Goal: Task Accomplishment & Management: Manage account settings

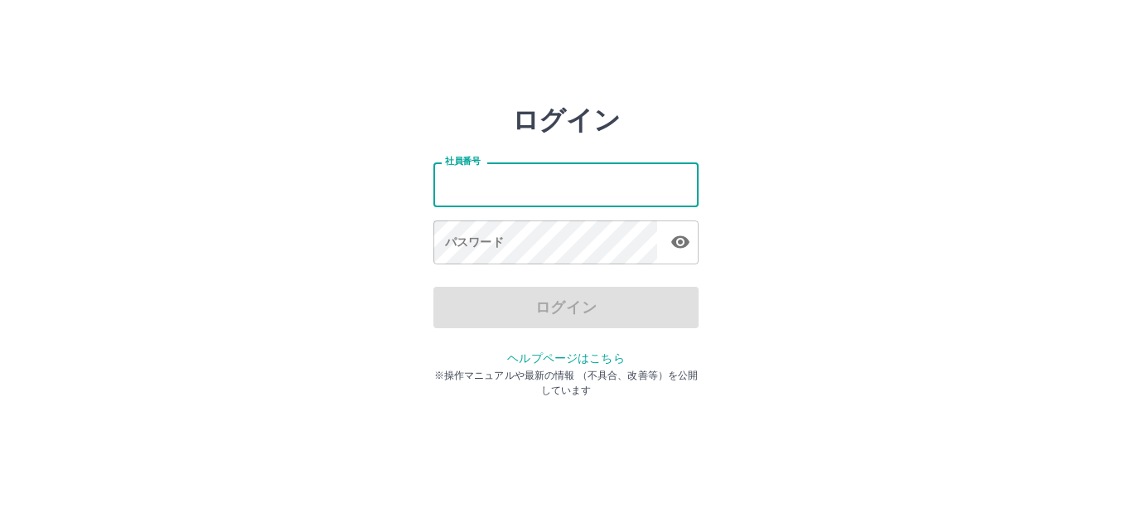
click at [545, 196] on input "社員番号" at bounding box center [565, 184] width 265 height 44
type input "*******"
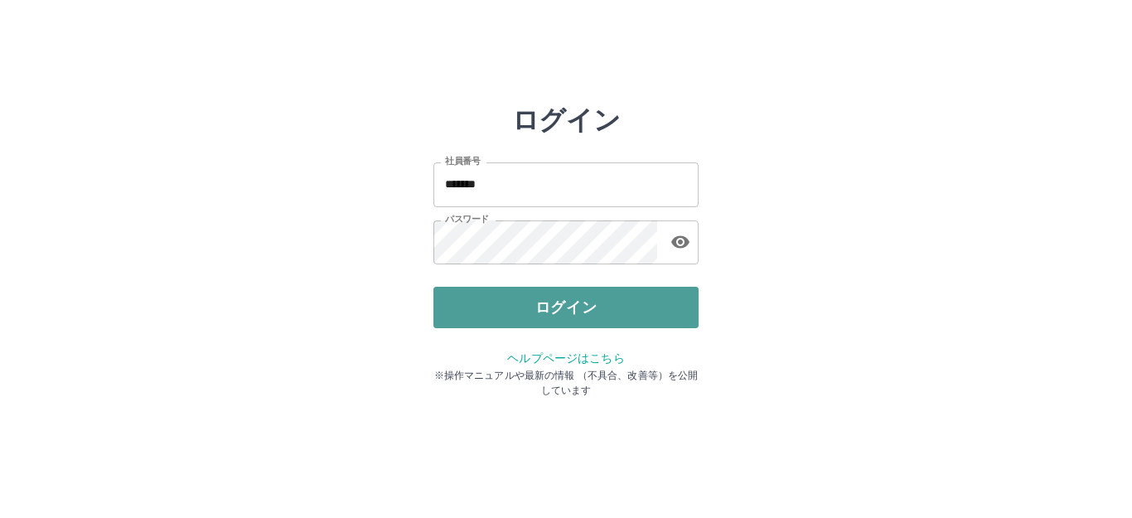
click at [509, 322] on button "ログイン" at bounding box center [565, 307] width 265 height 41
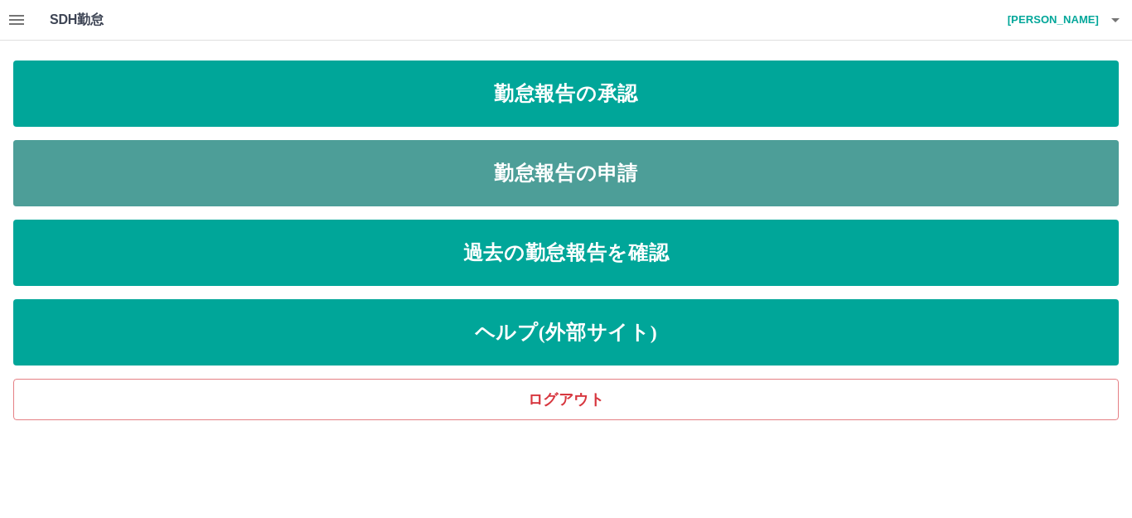
click at [557, 182] on link "勤怠報告の申請" at bounding box center [566, 173] width 1106 height 66
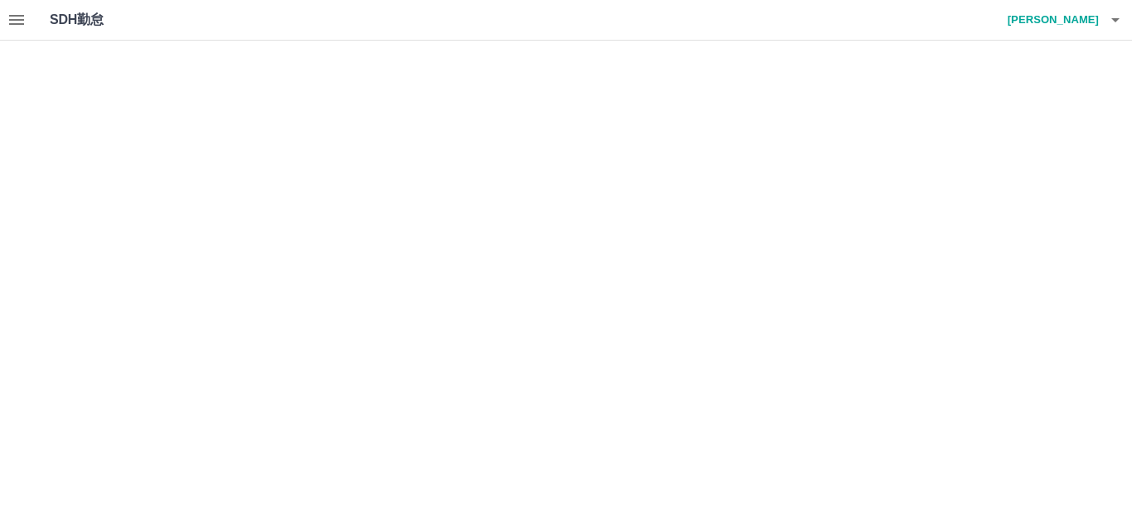
click at [608, 41] on html "SDH勤怠 黒﨑　悦子 SDH勤怠" at bounding box center [566, 20] width 1132 height 41
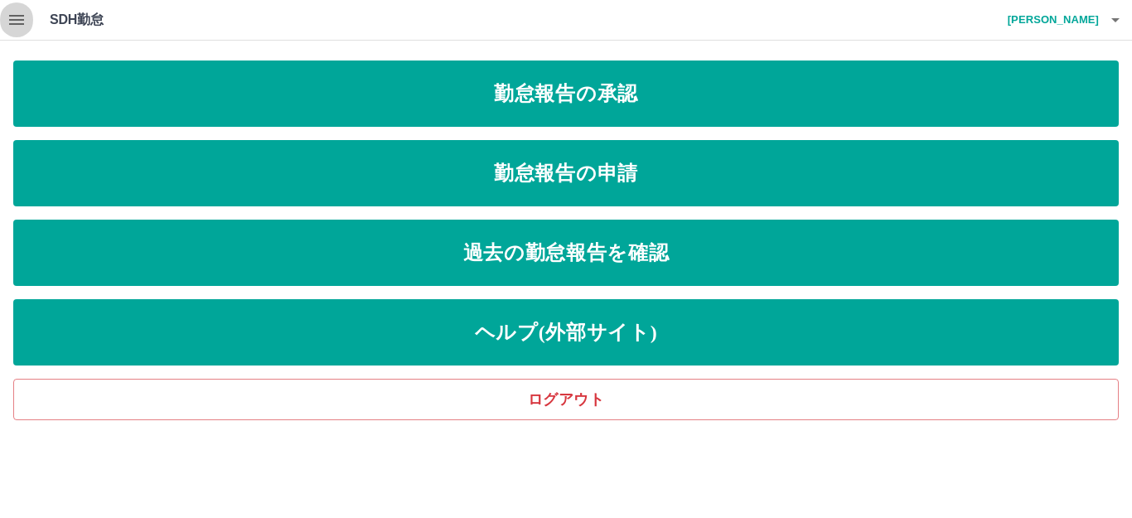
click at [29, 31] on button "button" at bounding box center [16, 20] width 33 height 40
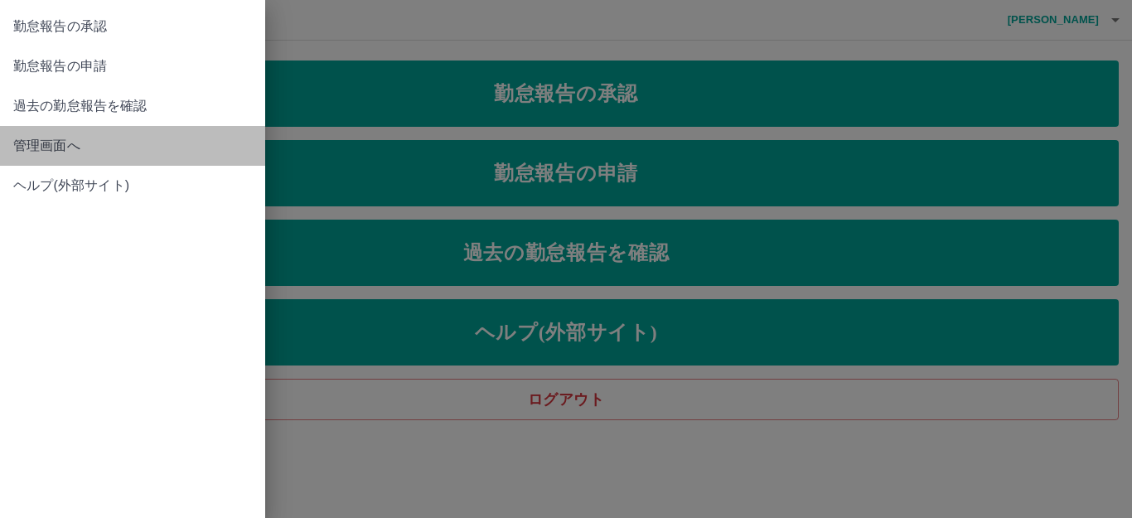
click at [17, 138] on span "管理画面へ" at bounding box center [132, 146] width 239 height 20
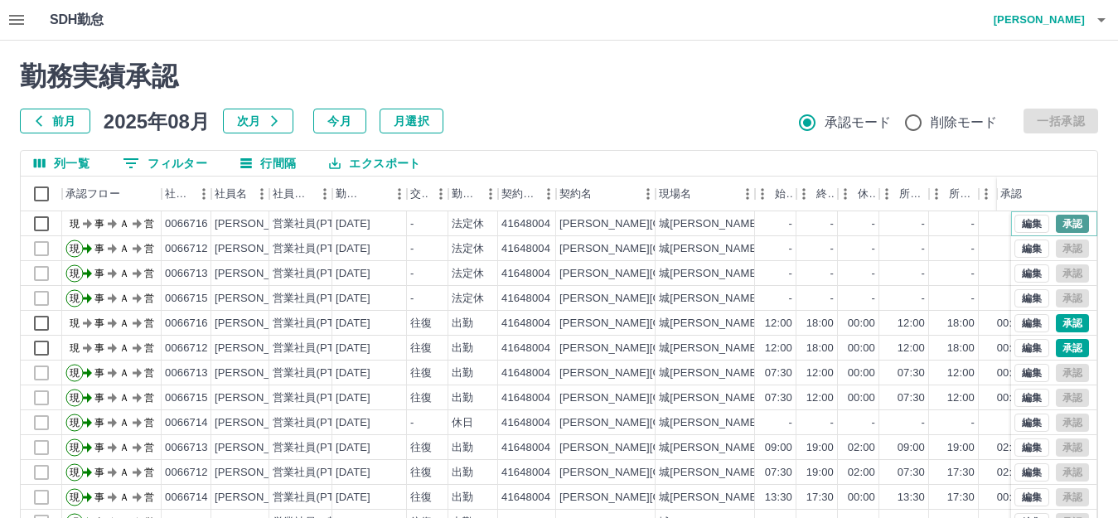
click at [1068, 225] on button "承認" at bounding box center [1072, 224] width 33 height 18
click at [1063, 325] on button "承認" at bounding box center [1072, 323] width 33 height 18
click at [1063, 347] on button "承認" at bounding box center [1072, 348] width 33 height 18
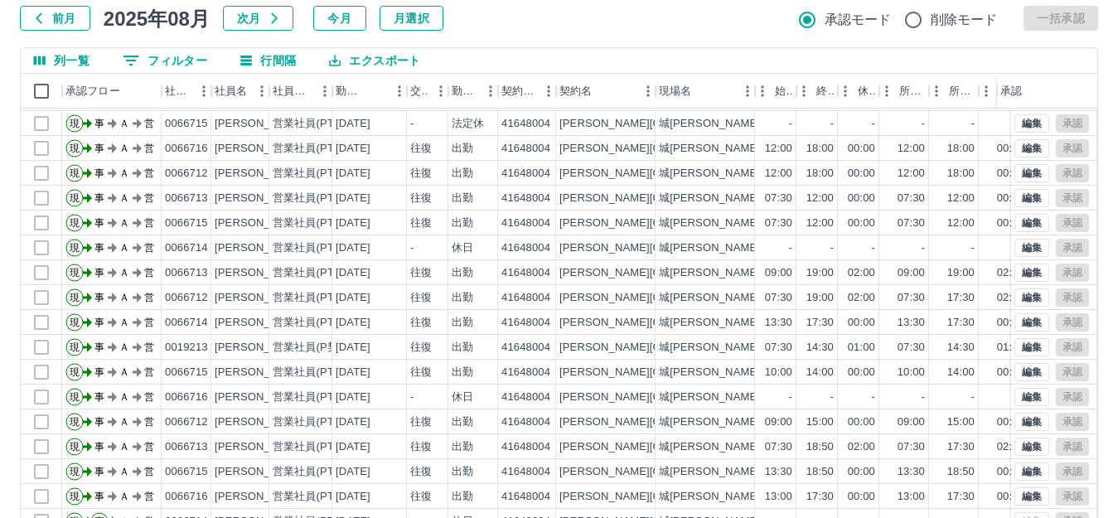
scroll to position [182, 0]
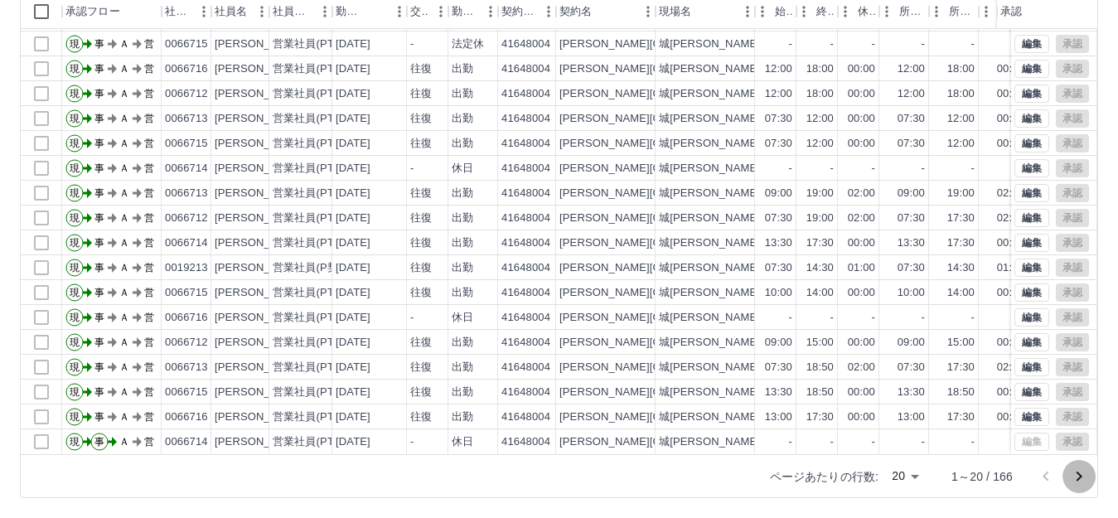
click at [1075, 485] on icon "次のページへ" at bounding box center [1079, 477] width 20 height 20
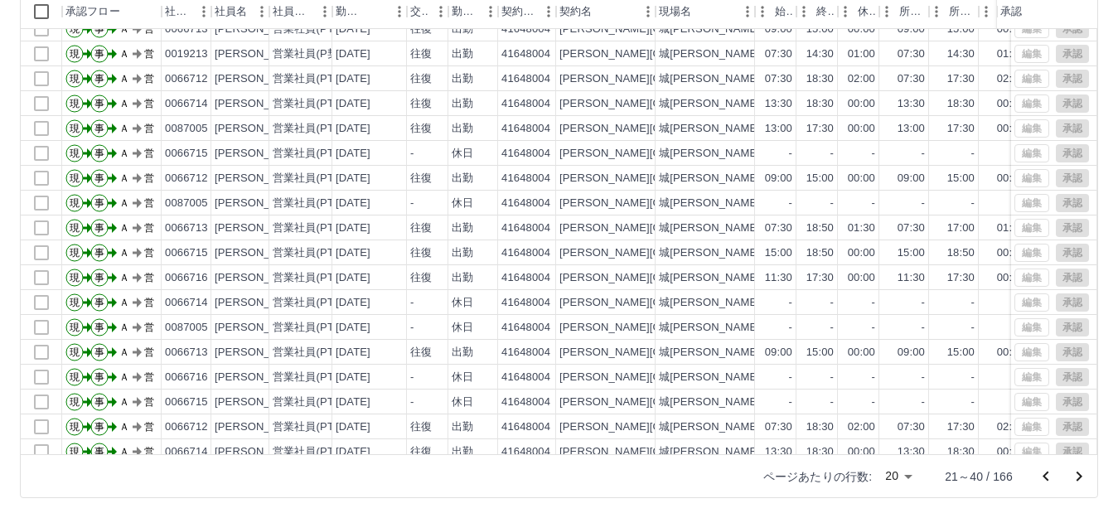
scroll to position [86, 0]
